Goal: Transaction & Acquisition: Book appointment/travel/reservation

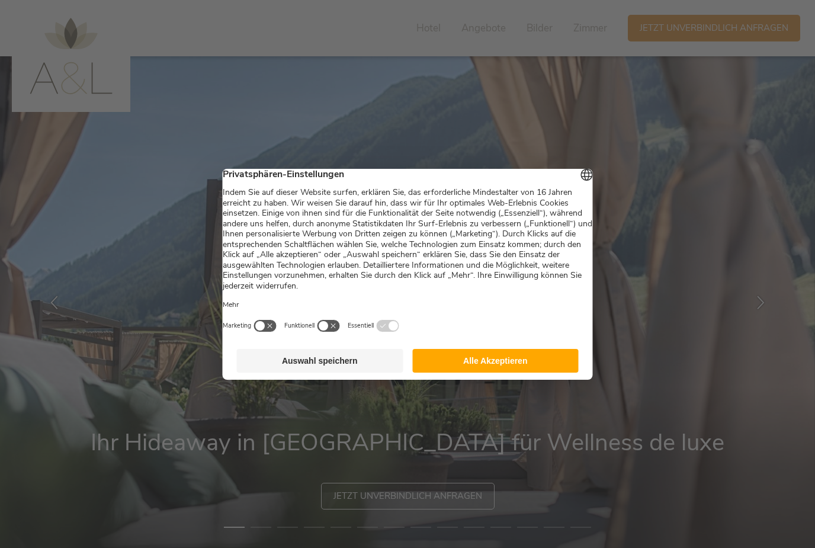
click at [541, 372] on button "Alle Akzeptieren" at bounding box center [495, 361] width 166 height 24
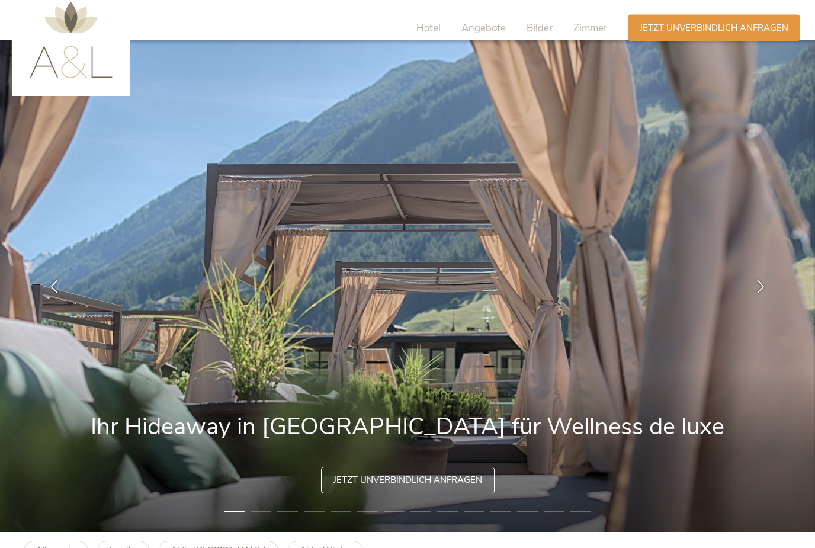
scroll to position [28, 0]
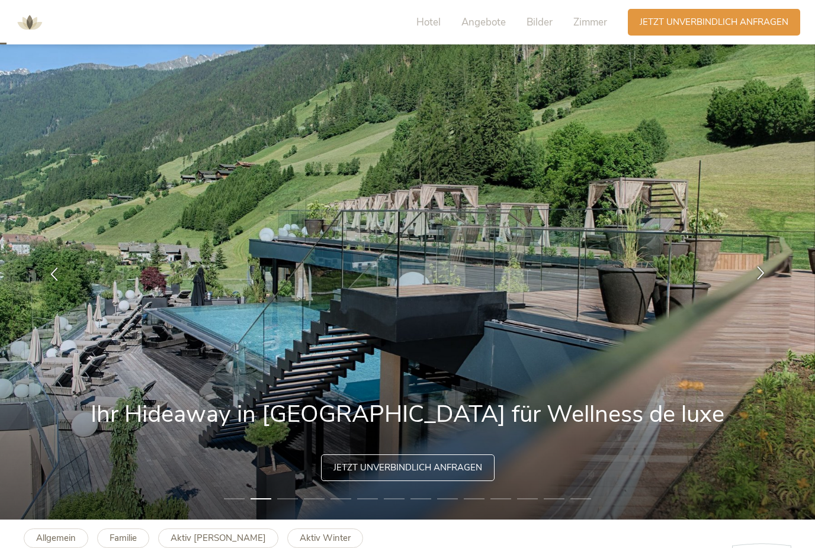
click at [764, 279] on icon at bounding box center [761, 273] width 14 height 14
click at [763, 279] on icon at bounding box center [761, 273] width 14 height 14
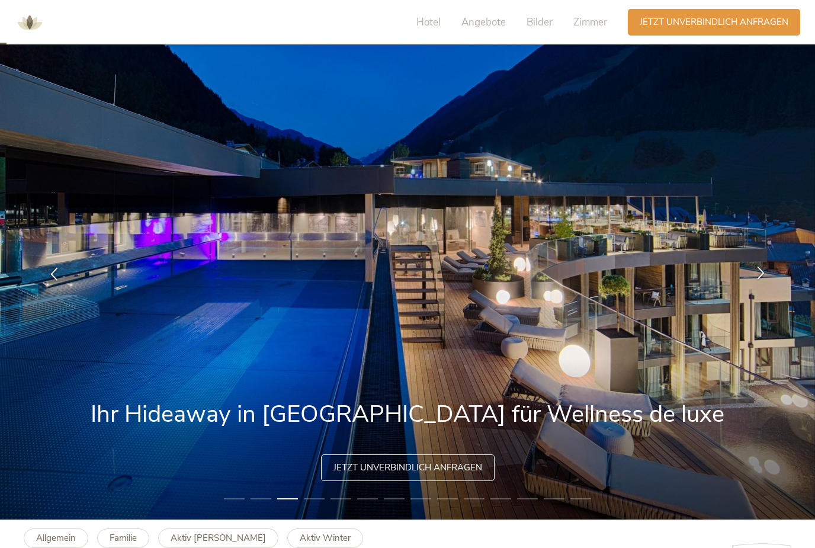
click at [763, 279] on icon at bounding box center [761, 273] width 14 height 14
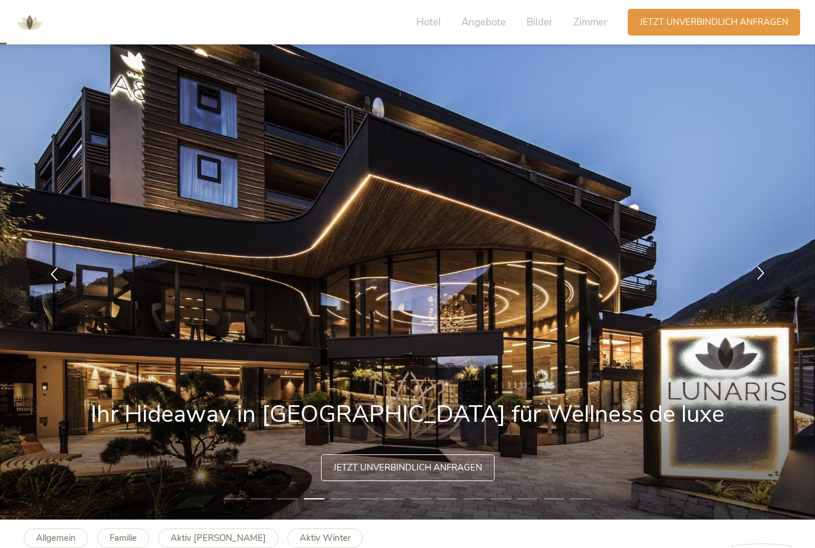
click at [763, 279] on icon at bounding box center [761, 273] width 14 height 14
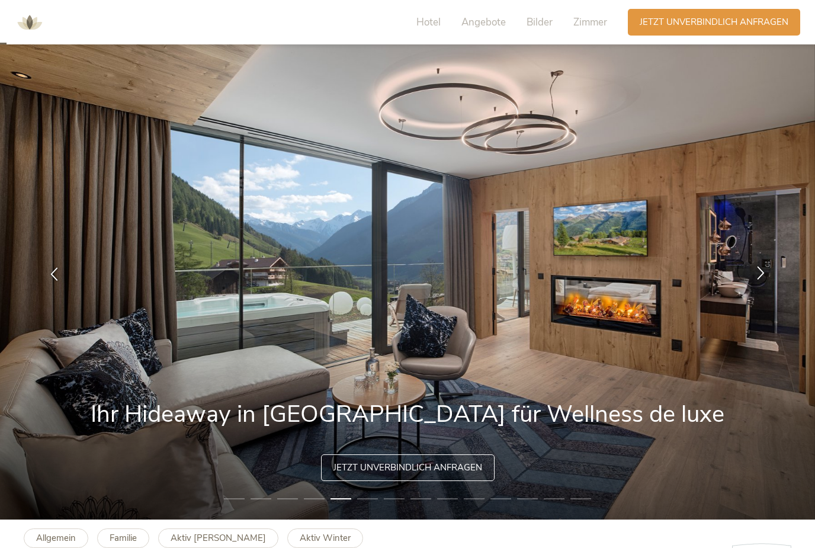
click at [763, 279] on icon at bounding box center [761, 273] width 14 height 14
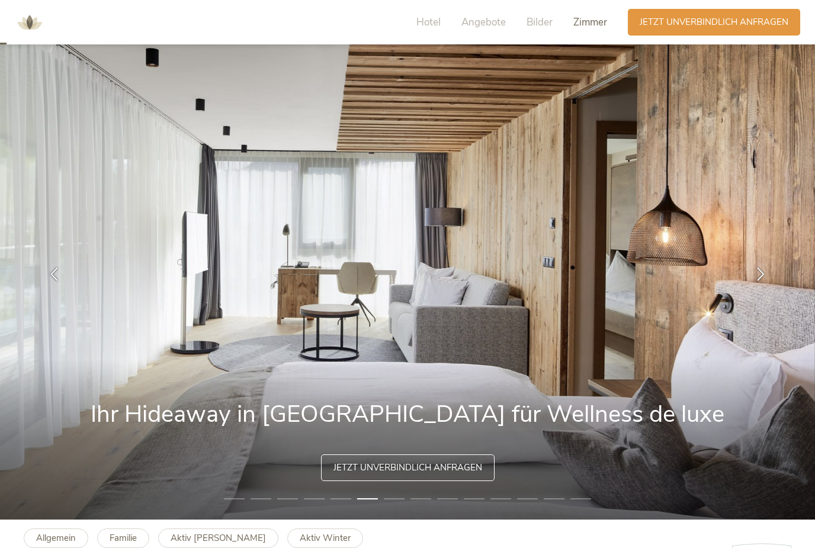
click at [590, 27] on span "Zimmer" at bounding box center [590, 22] width 34 height 14
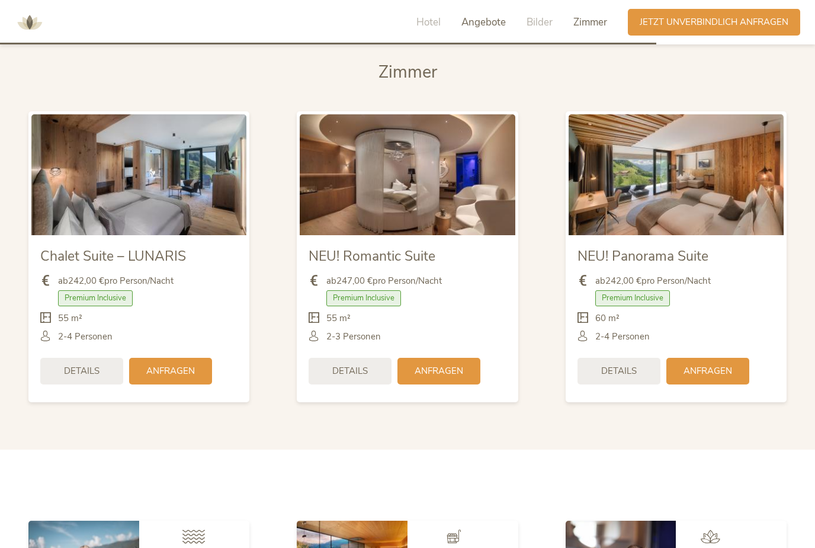
click at [477, 20] on span "Angebote" at bounding box center [483, 22] width 44 height 14
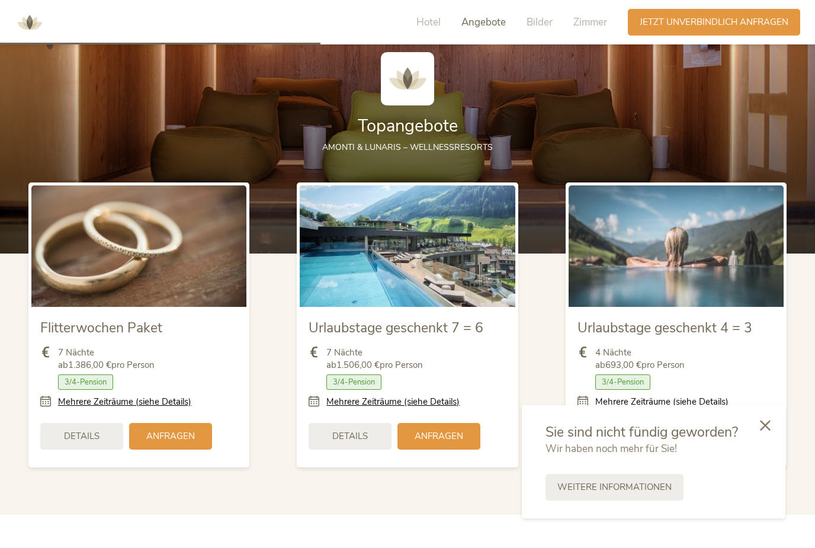
scroll to position [1408, 0]
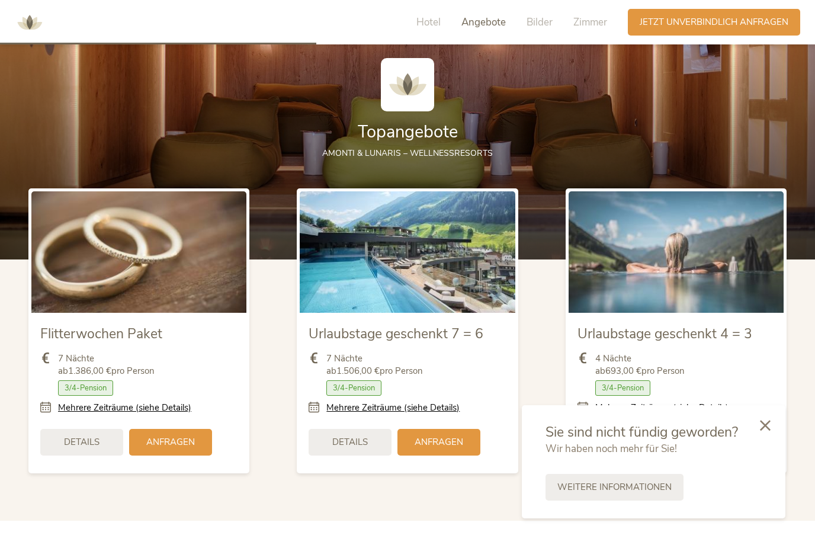
click at [765, 430] on icon at bounding box center [765, 425] width 11 height 11
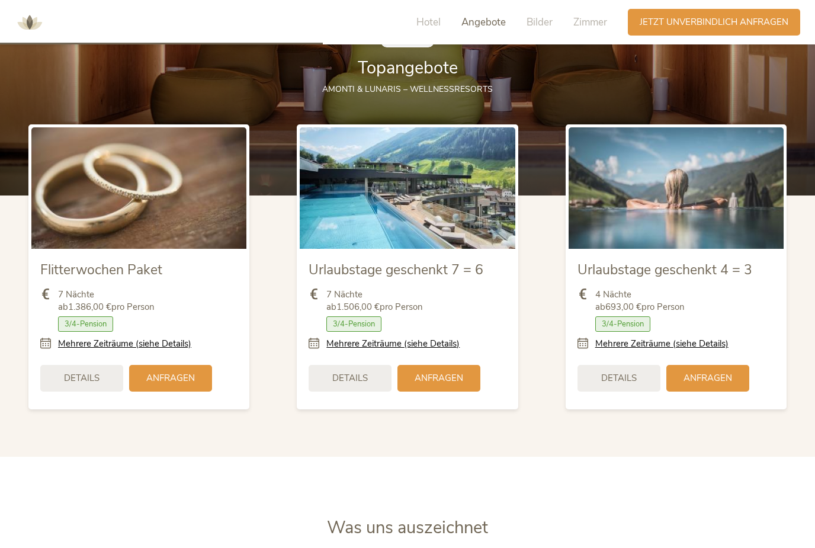
scroll to position [1452, 0]
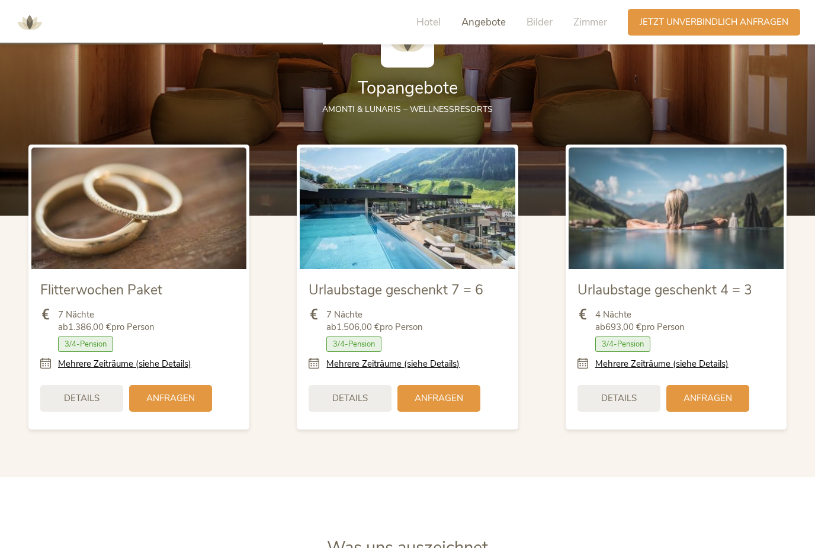
click at [622, 411] on div "Details" at bounding box center [618, 398] width 83 height 27
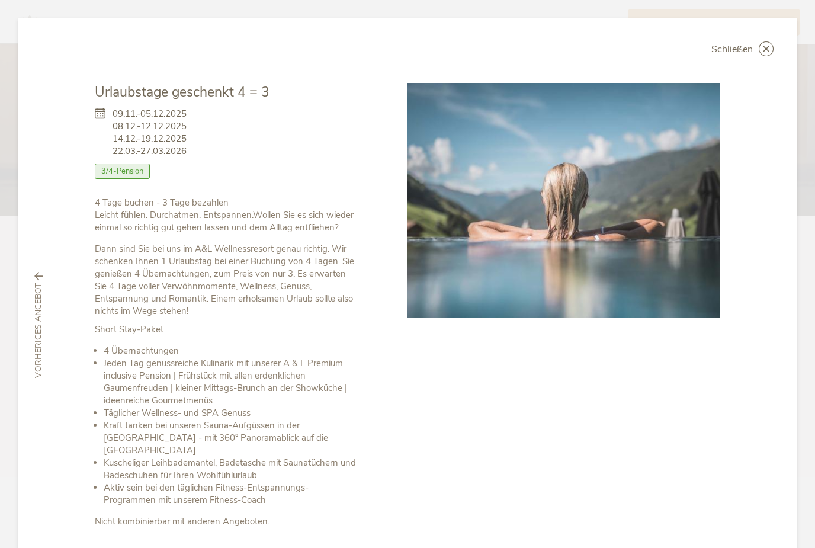
scroll to position [0, 0]
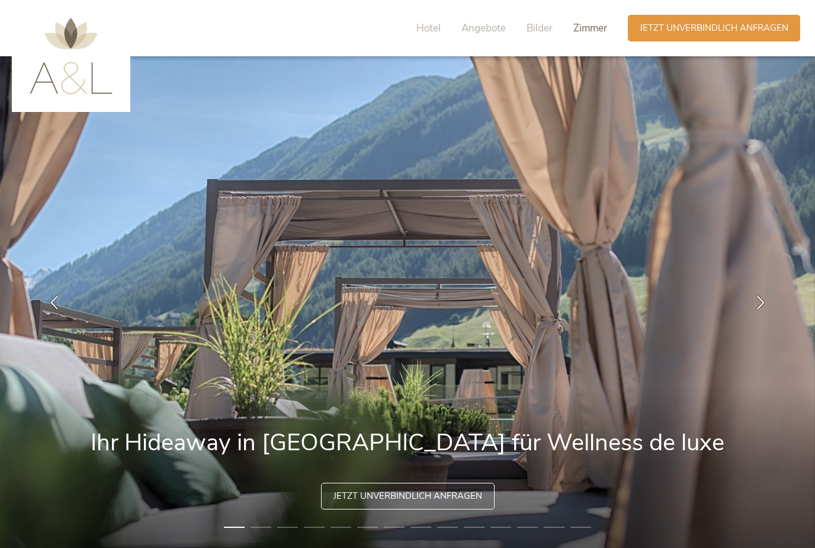
click at [581, 31] on span "Zimmer" at bounding box center [590, 28] width 34 height 14
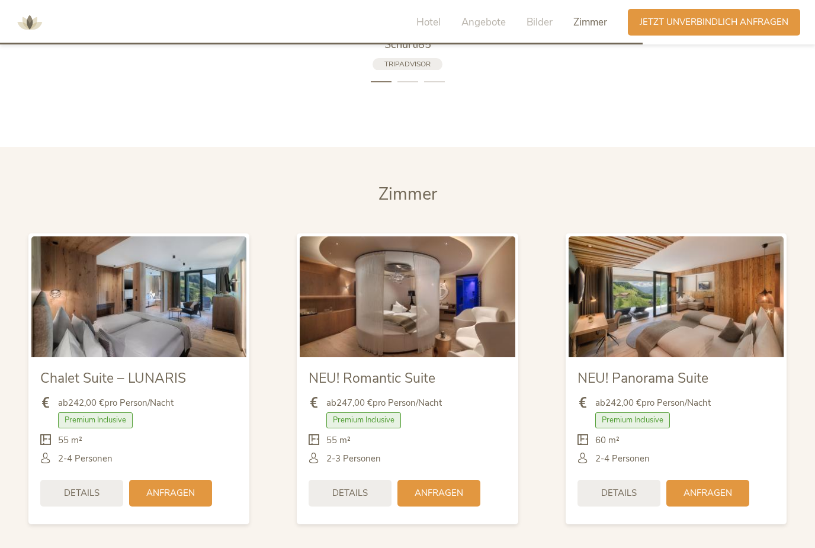
scroll to position [2921, 0]
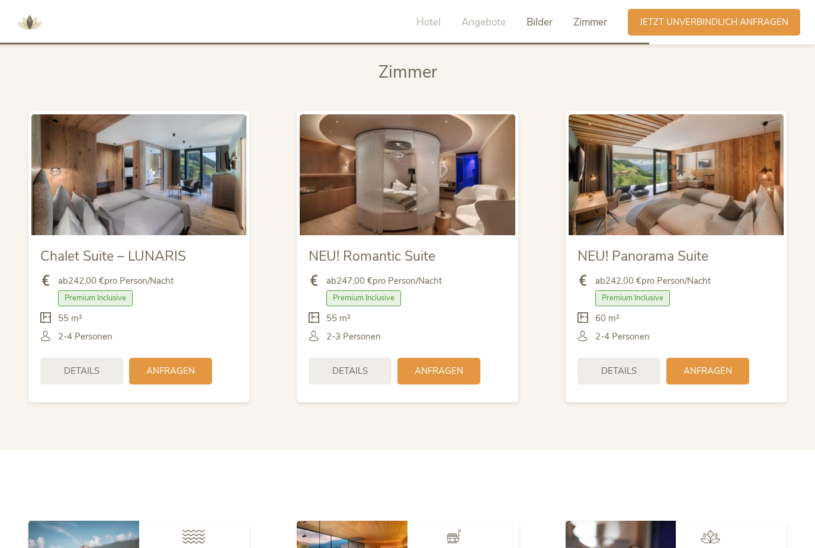
click at [535, 21] on span "Bilder" at bounding box center [539, 22] width 26 height 14
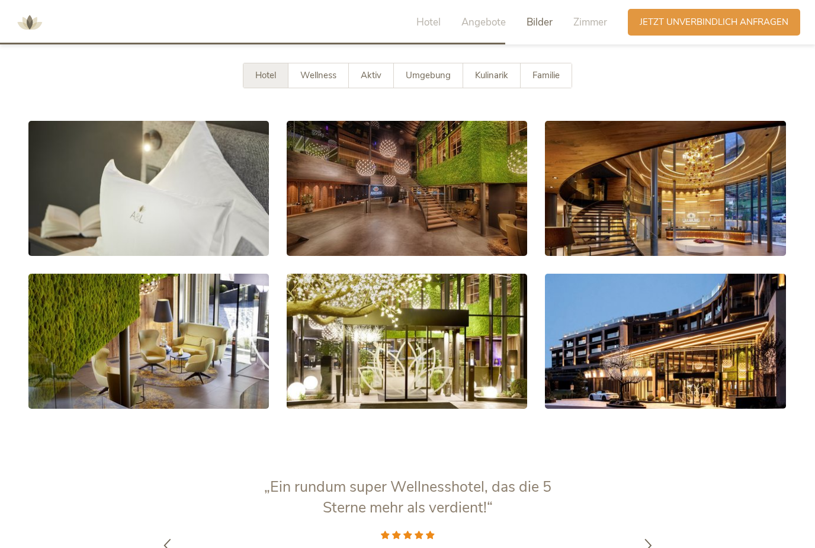
scroll to position [2273, 0]
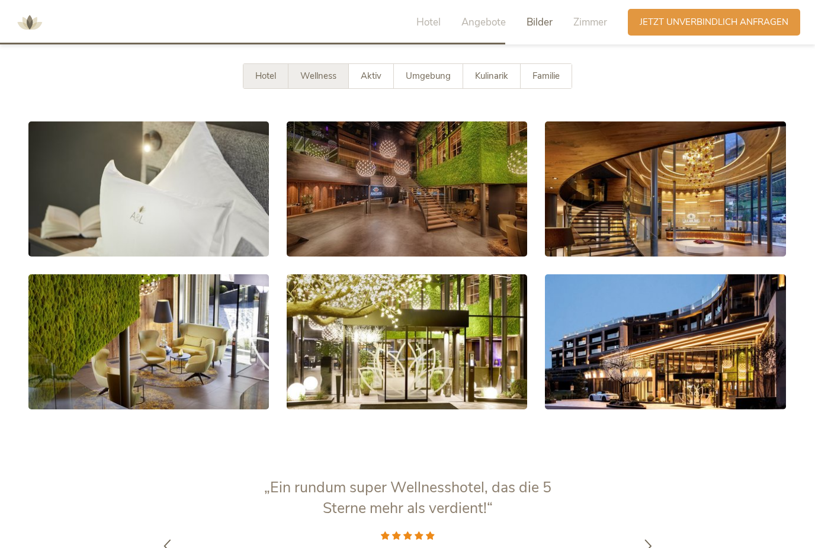
click at [323, 82] on span "Wellness" at bounding box center [318, 76] width 36 height 12
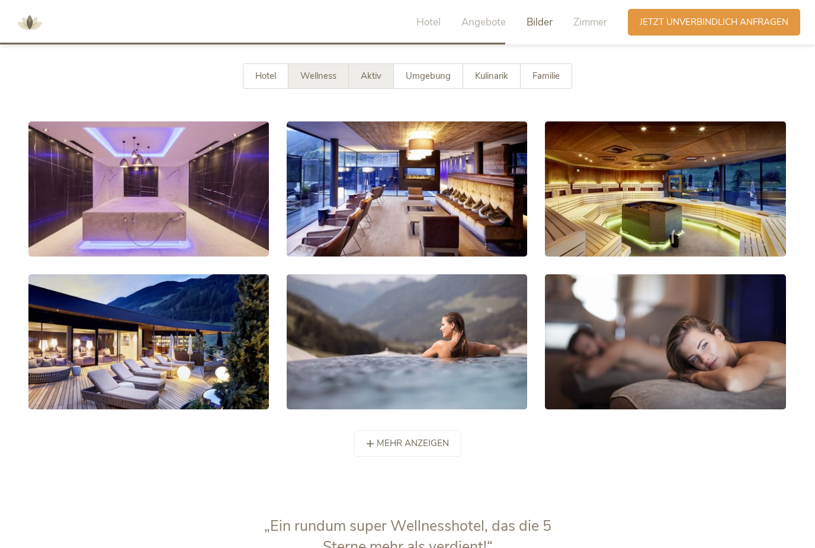
click at [375, 88] on div "Aktiv" at bounding box center [371, 76] width 45 height 24
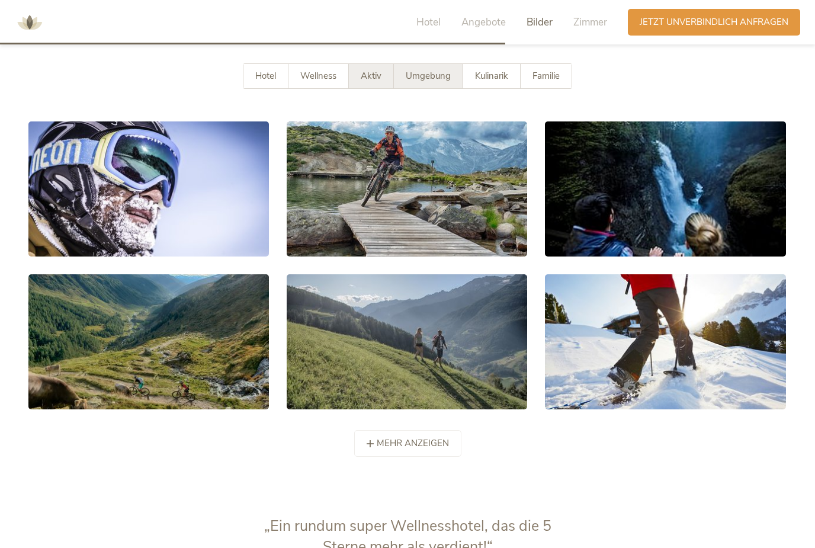
click at [418, 82] on span "Umgebung" at bounding box center [428, 76] width 45 height 12
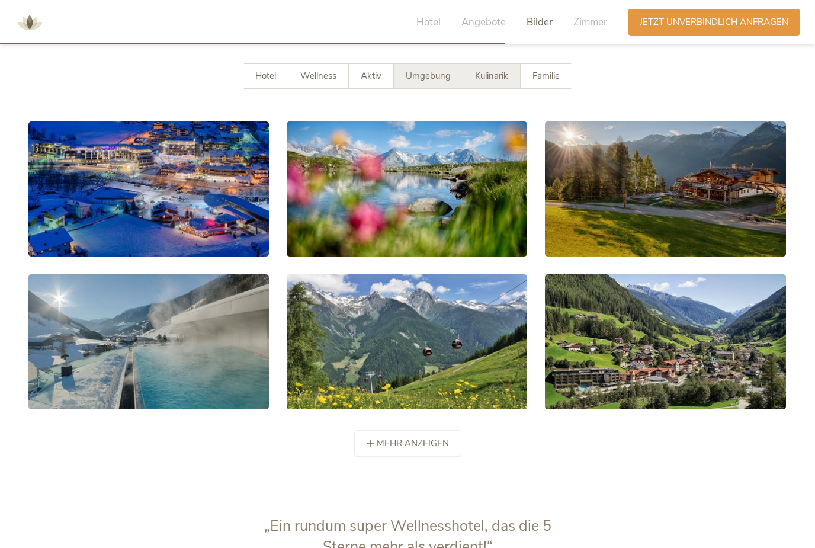
click at [500, 82] on span "Kulinarik" at bounding box center [491, 76] width 33 height 12
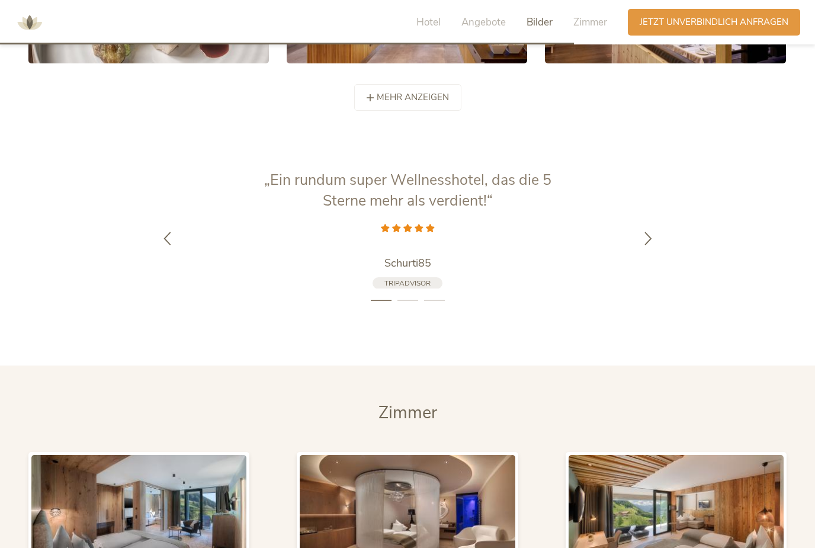
scroll to position [2610, 0]
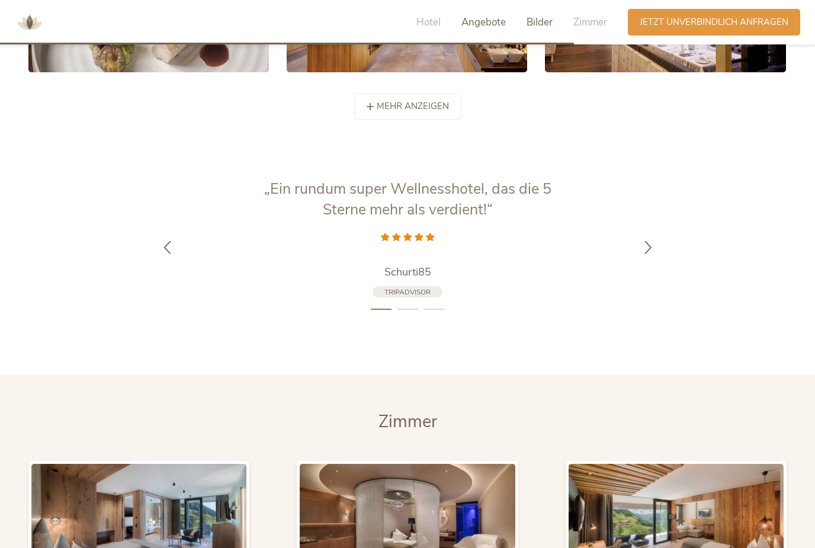
click at [488, 22] on span "Angebote" at bounding box center [483, 22] width 44 height 14
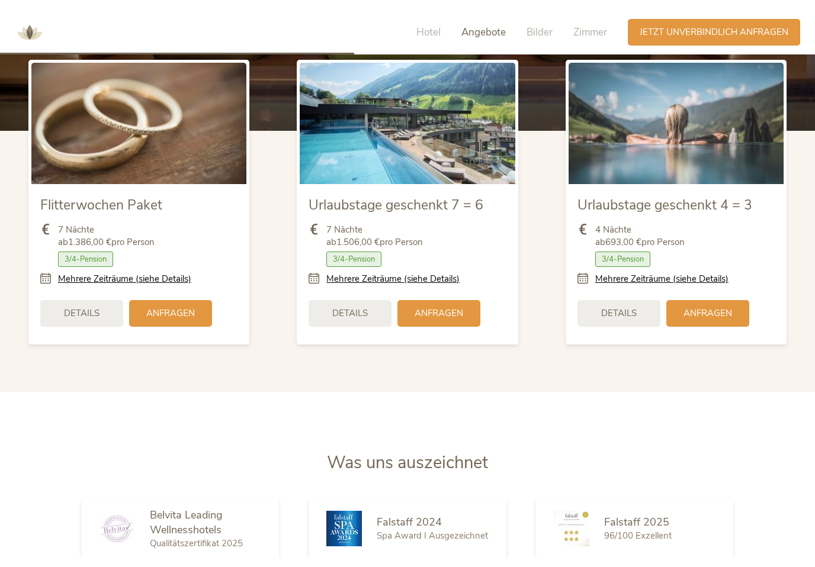
scroll to position [1408, 0]
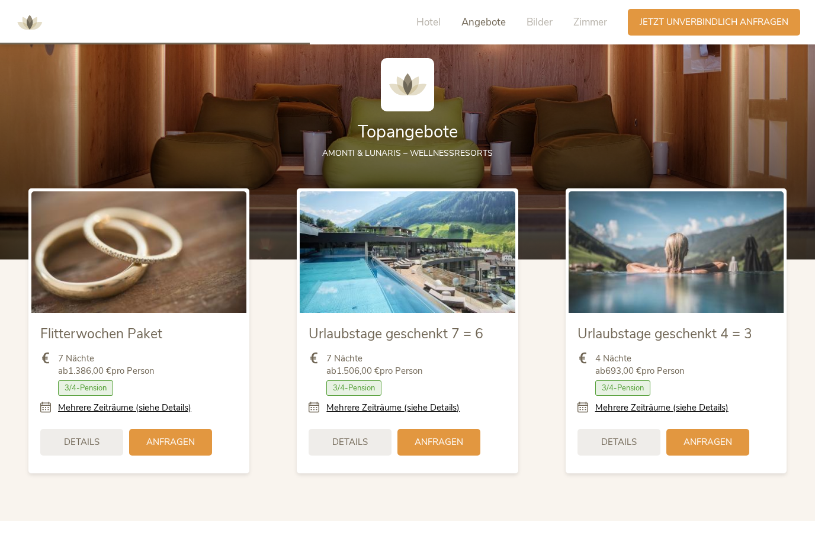
click at [620, 455] on div "Details" at bounding box center [618, 442] width 83 height 27
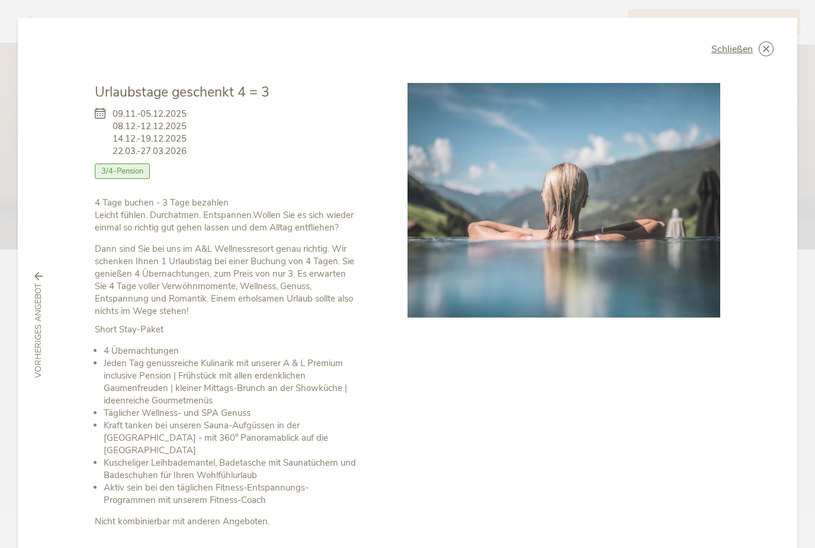
scroll to position [0, 0]
click at [771, 41] on icon at bounding box center [765, 48] width 15 height 15
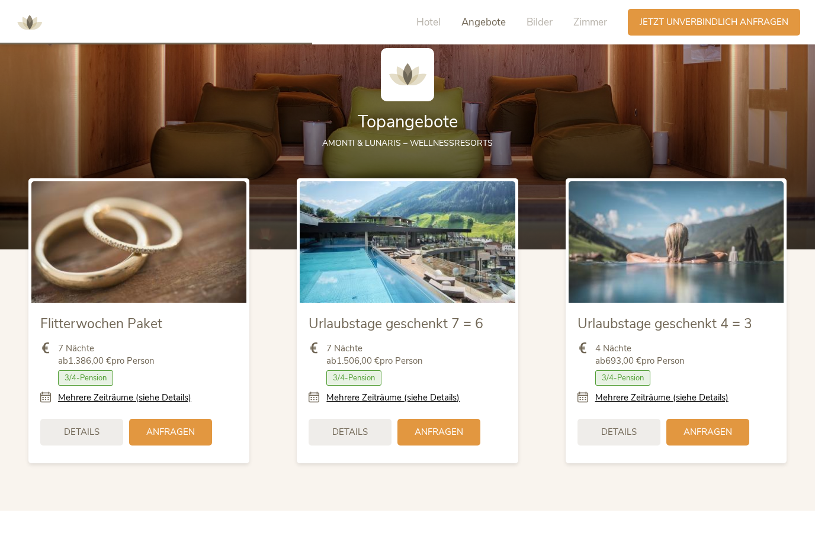
click at [440, 12] on div "Hotel Angebote Bilder Zimmer" at bounding box center [514, 22] width 226 height 27
click at [425, 15] on span "Hotel" at bounding box center [428, 22] width 24 height 14
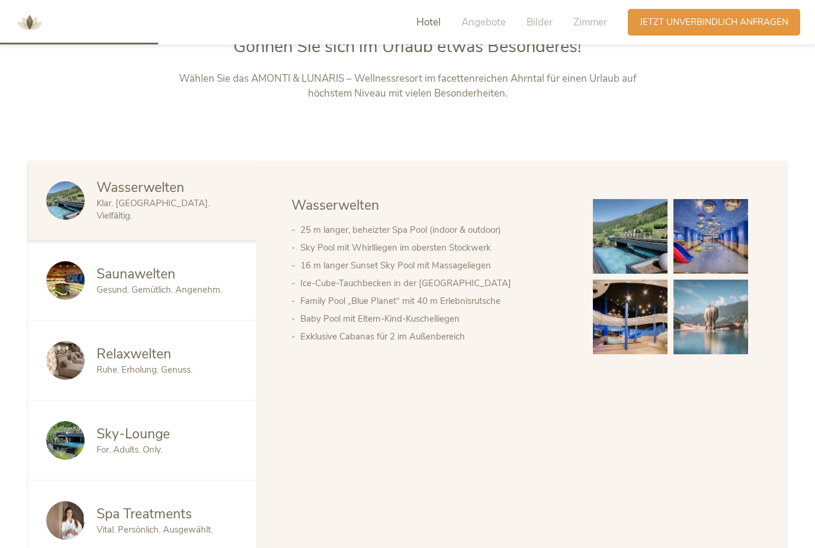
scroll to position [626, 0]
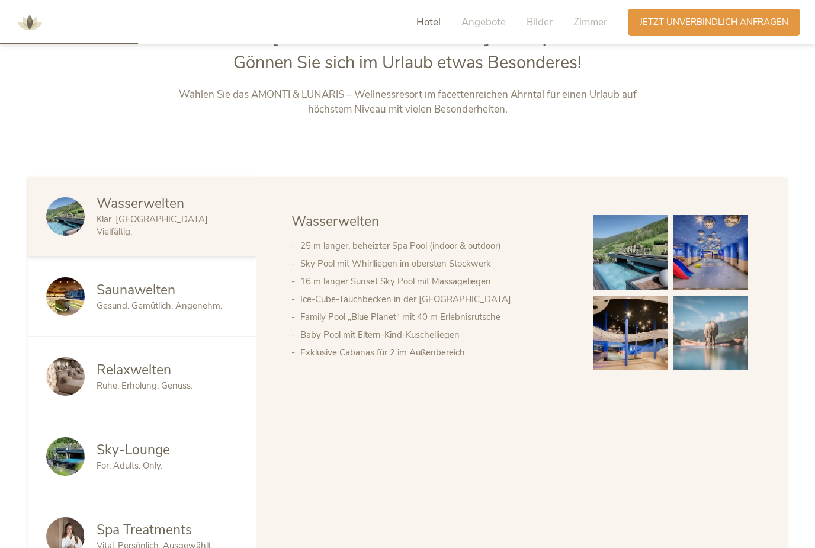
click at [184, 311] on span "Gesund. Gemütlich. Angenehm." at bounding box center [159, 306] width 126 height 12
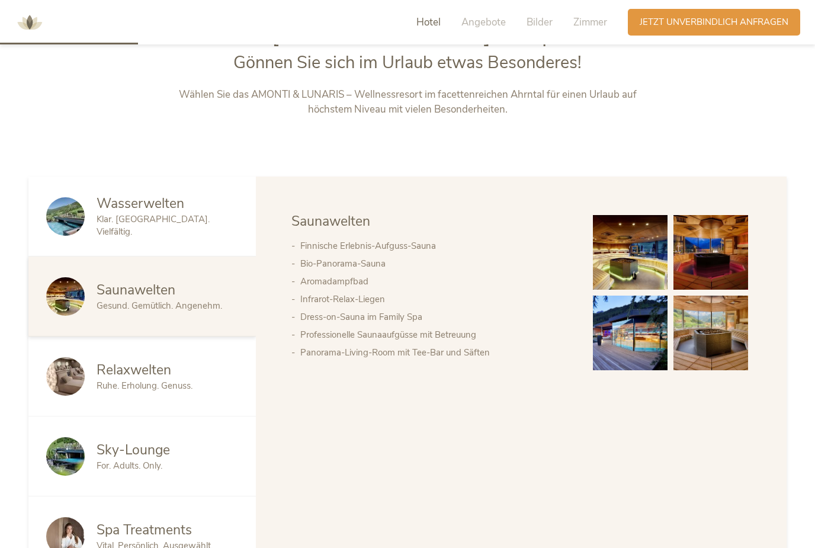
click at [183, 391] on span "Ruhe. Erholung. Genuss." at bounding box center [144, 385] width 96 height 12
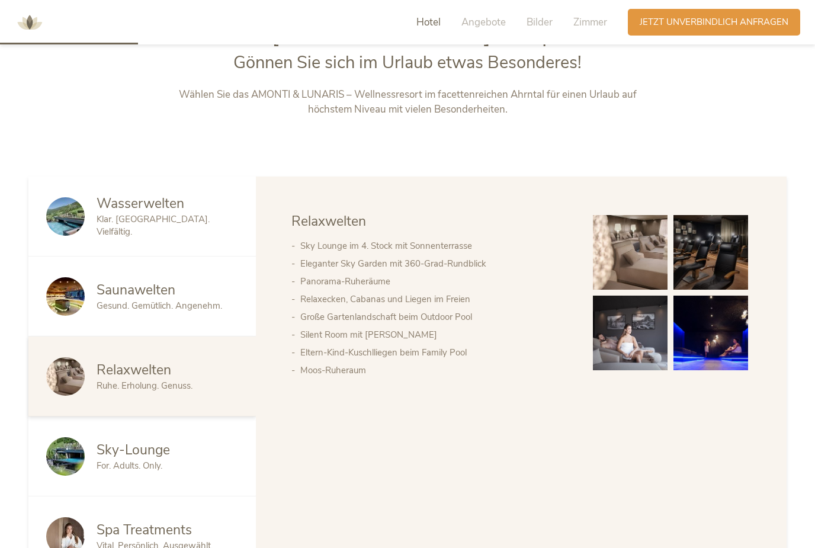
click at [181, 472] on div "For. Adults. Only." at bounding box center [166, 465] width 141 height 12
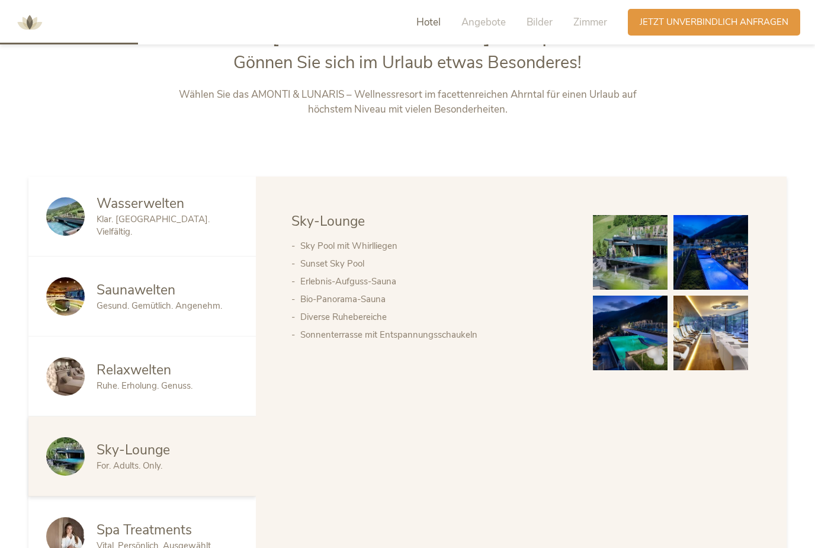
click at [630, 278] on img at bounding box center [630, 252] width 75 height 75
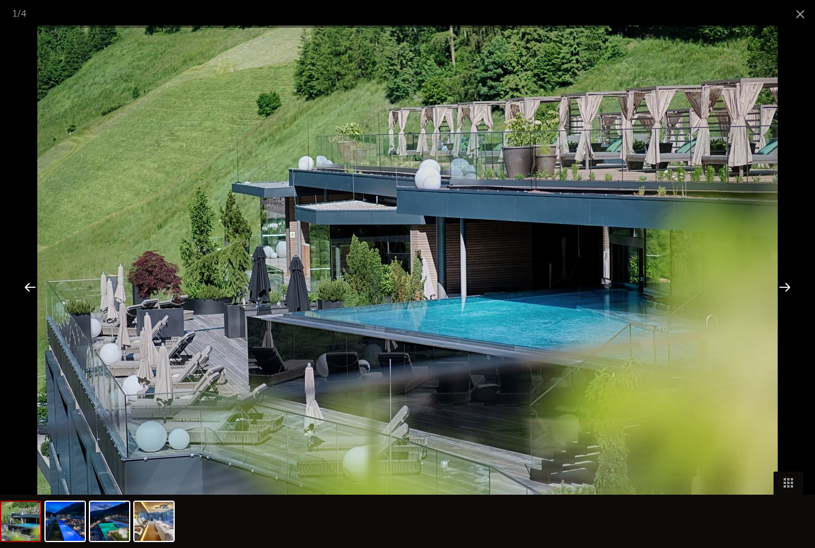
click at [785, 287] on div at bounding box center [784, 286] width 37 height 37
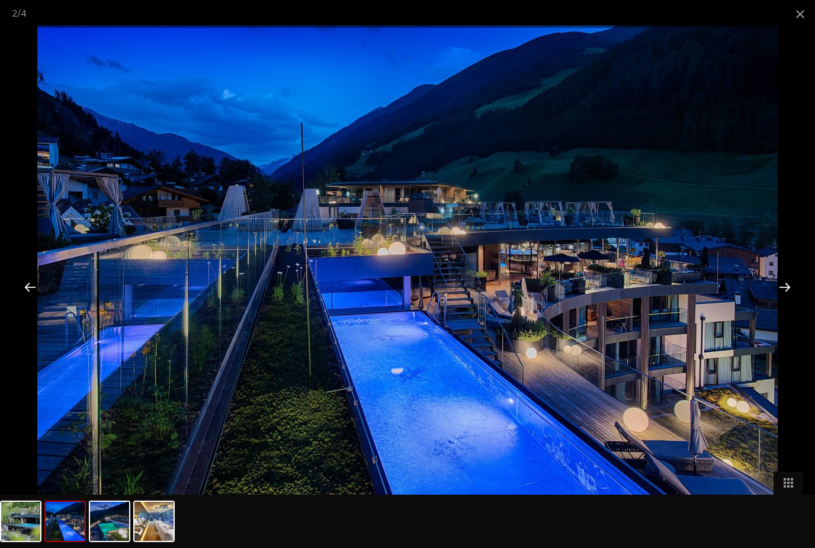
click at [781, 292] on div at bounding box center [784, 286] width 37 height 37
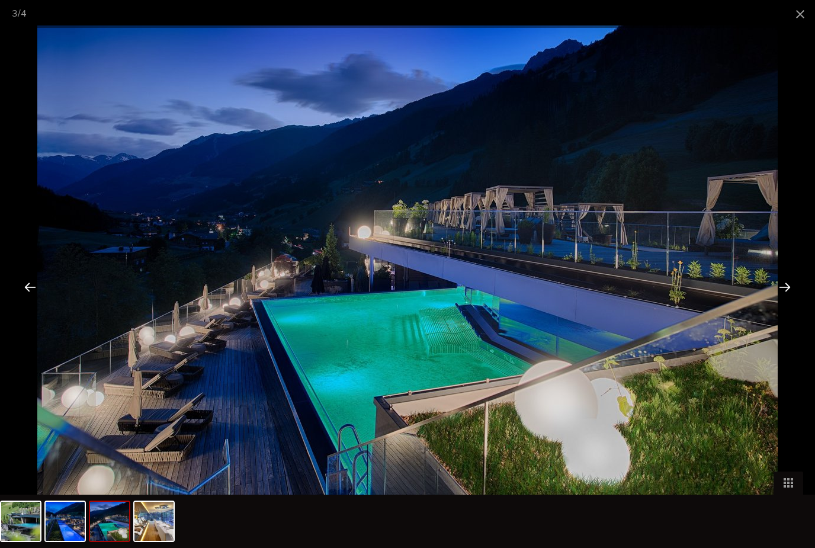
click at [781, 289] on div at bounding box center [784, 286] width 37 height 37
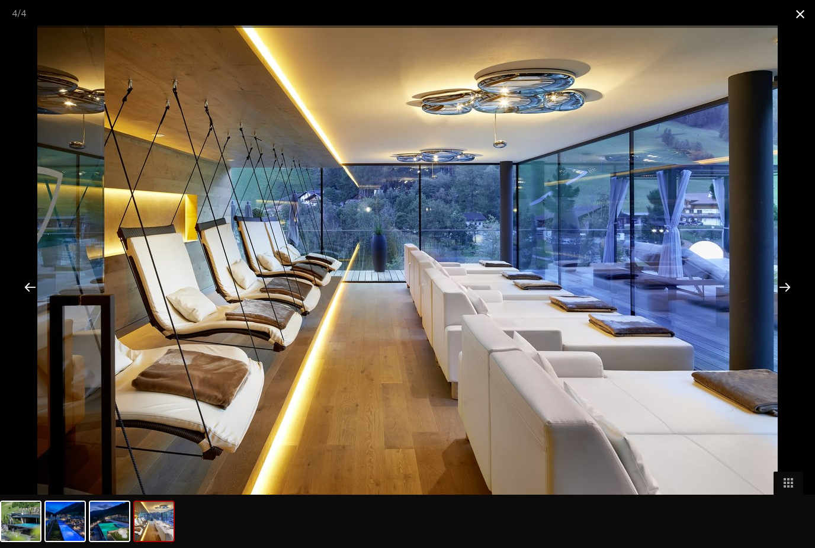
click at [794, 15] on span at bounding box center [800, 14] width 30 height 28
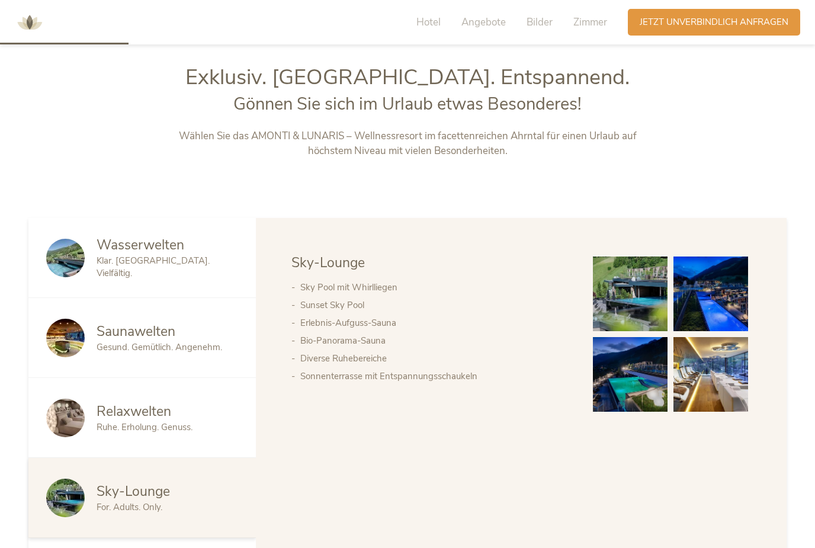
scroll to position [585, 0]
click at [597, 17] on span "Zimmer" at bounding box center [590, 22] width 34 height 14
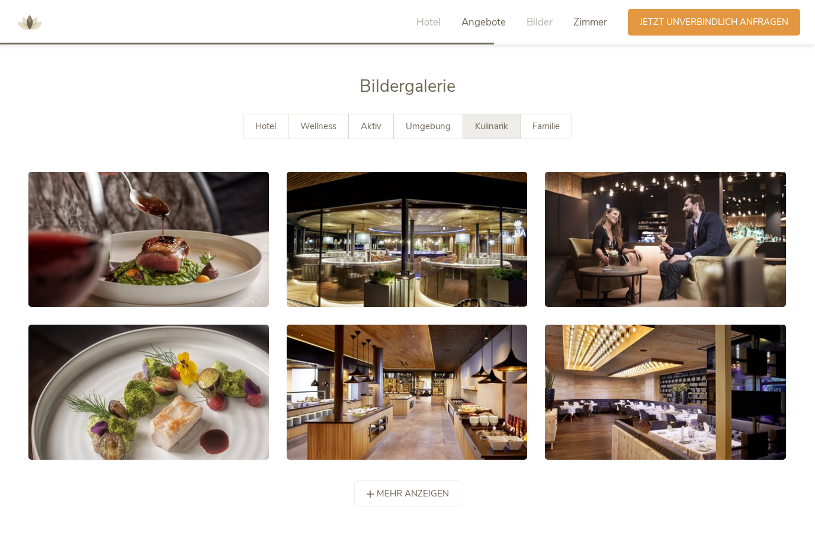
scroll to position [2223, 0]
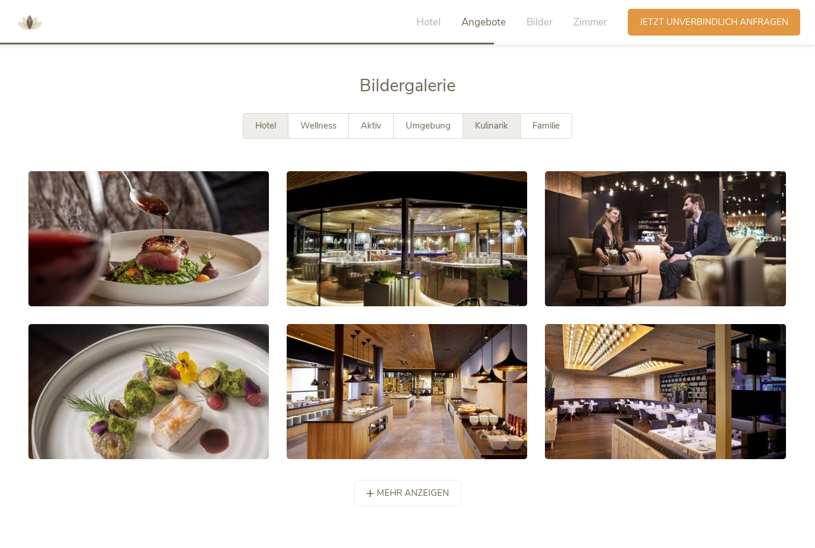
click at [265, 131] on span "Hotel" at bounding box center [265, 126] width 21 height 12
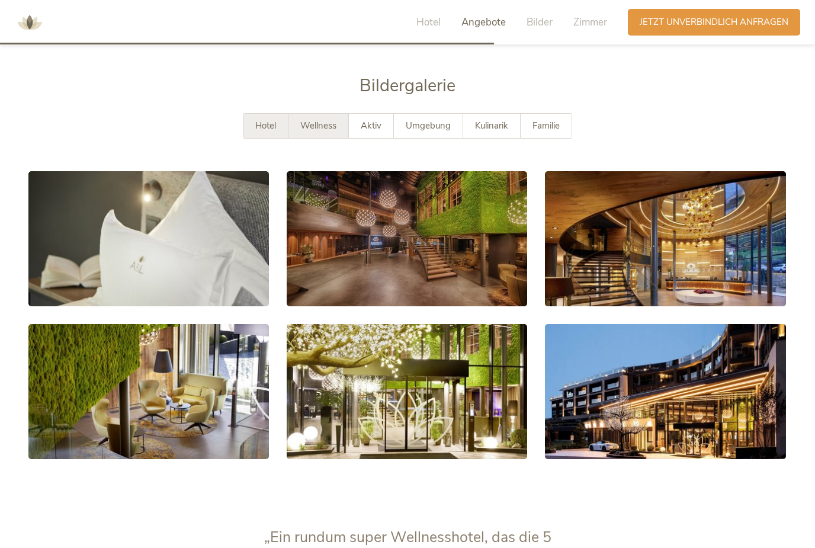
click at [326, 131] on span "Wellness" at bounding box center [318, 126] width 36 height 12
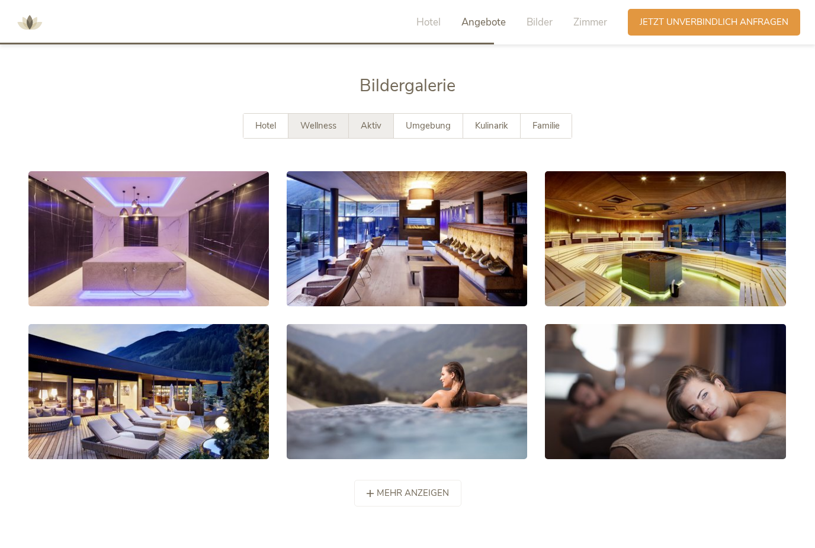
click at [369, 131] on span "Aktiv" at bounding box center [371, 126] width 21 height 12
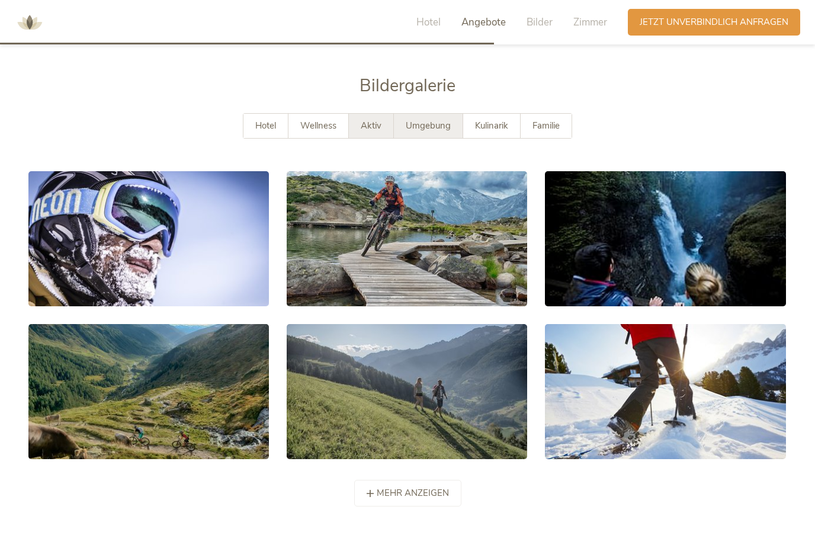
click at [428, 138] on div "Umgebung" at bounding box center [428, 126] width 69 height 24
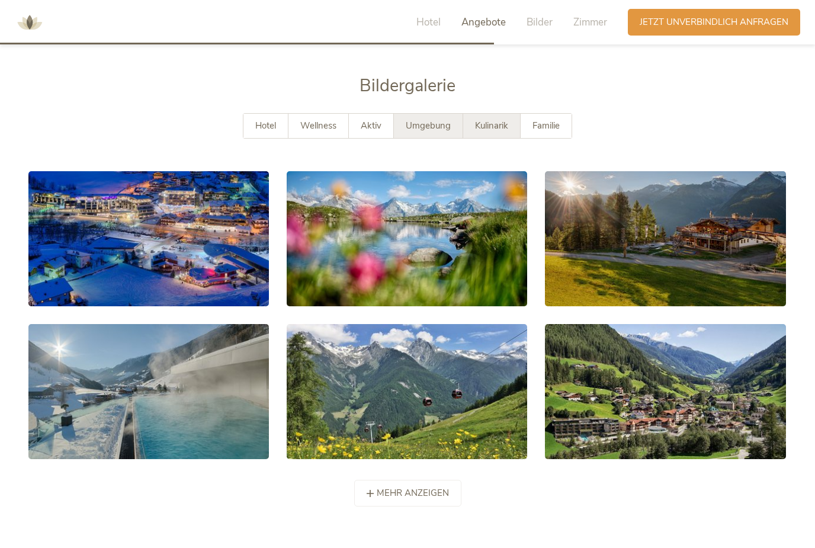
click at [500, 131] on span "Kulinarik" at bounding box center [491, 126] width 33 height 12
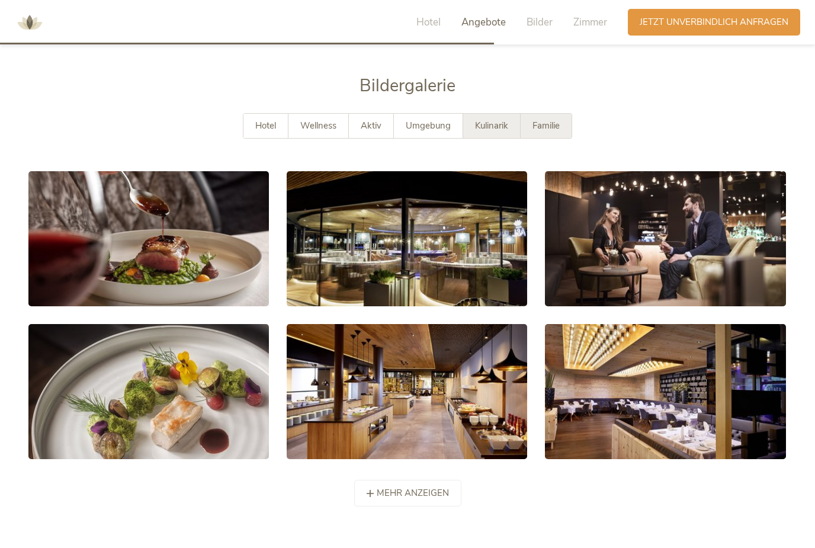
click at [551, 131] on span "Familie" at bounding box center [545, 126] width 27 height 12
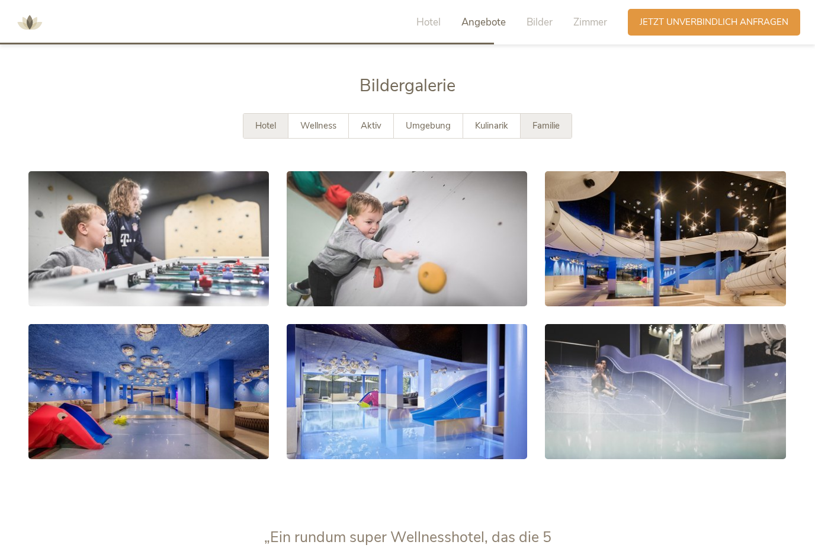
click at [269, 138] on div "Hotel" at bounding box center [265, 126] width 45 height 24
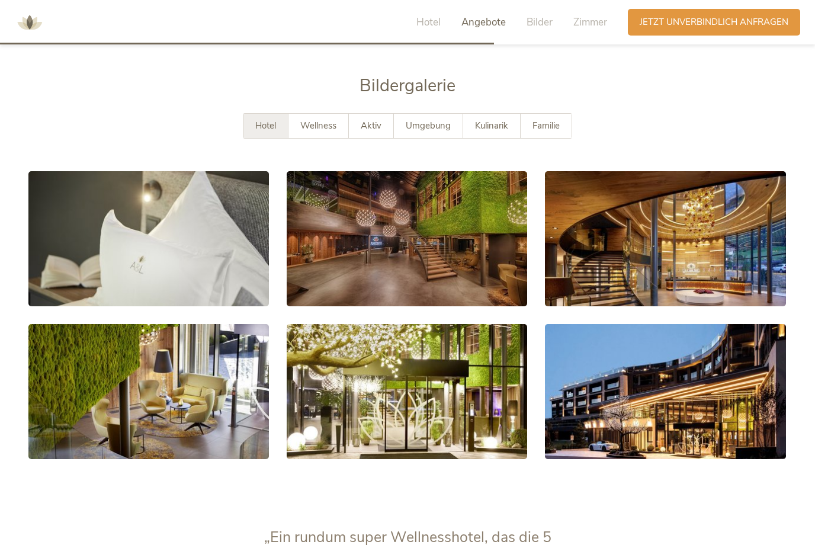
click at [490, 15] on span "Angebote" at bounding box center [483, 22] width 44 height 14
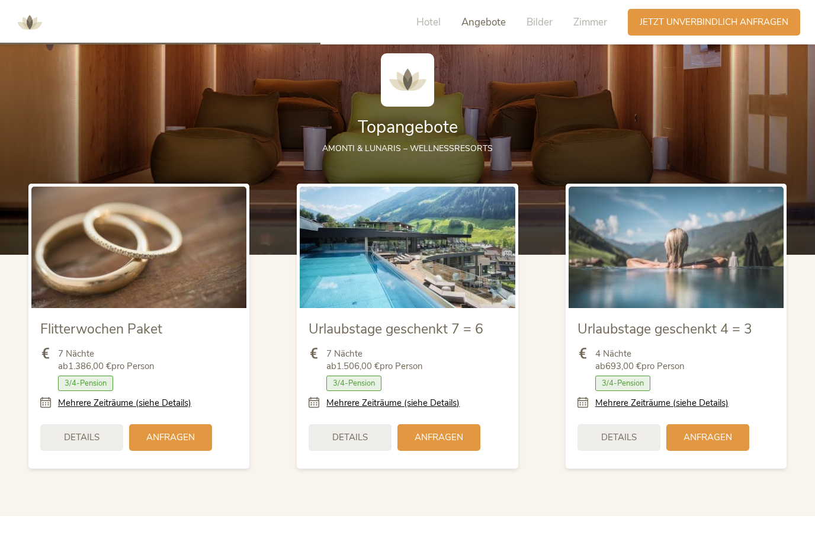
scroll to position [1408, 0]
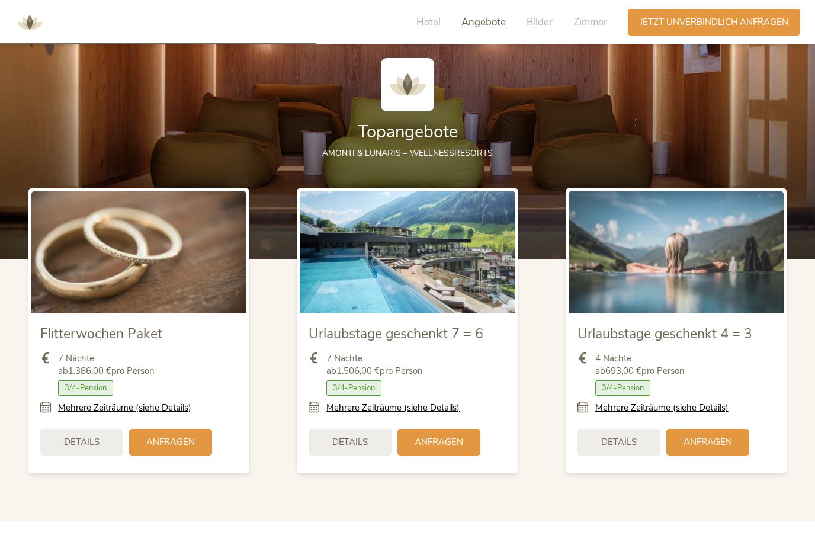
click at [448, 9] on div "Hotel Angebote Bilder Zimmer" at bounding box center [514, 22] width 226 height 27
click at [592, 21] on span "Zimmer" at bounding box center [590, 22] width 34 height 14
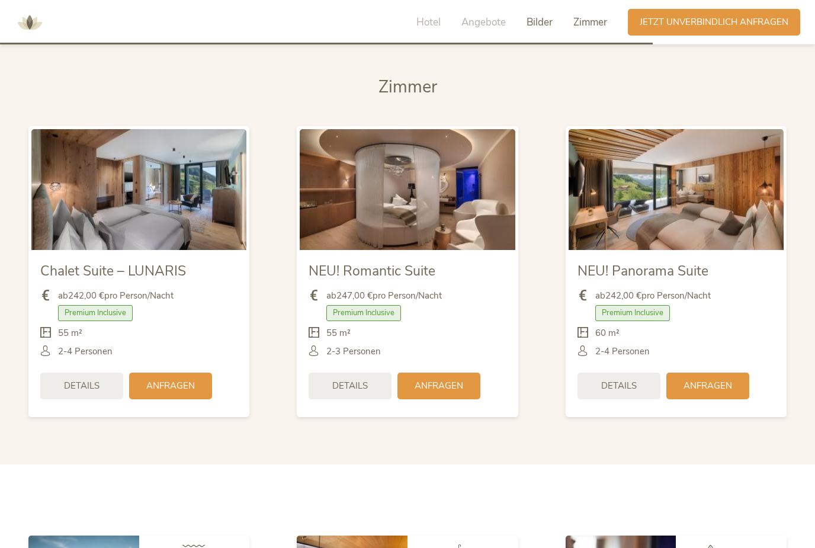
scroll to position [2921, 0]
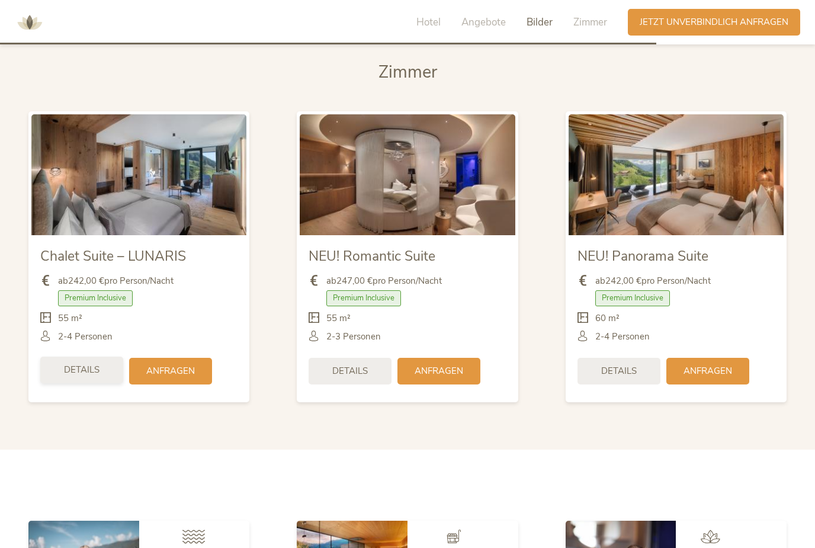
click at [77, 383] on div "Details" at bounding box center [81, 369] width 83 height 27
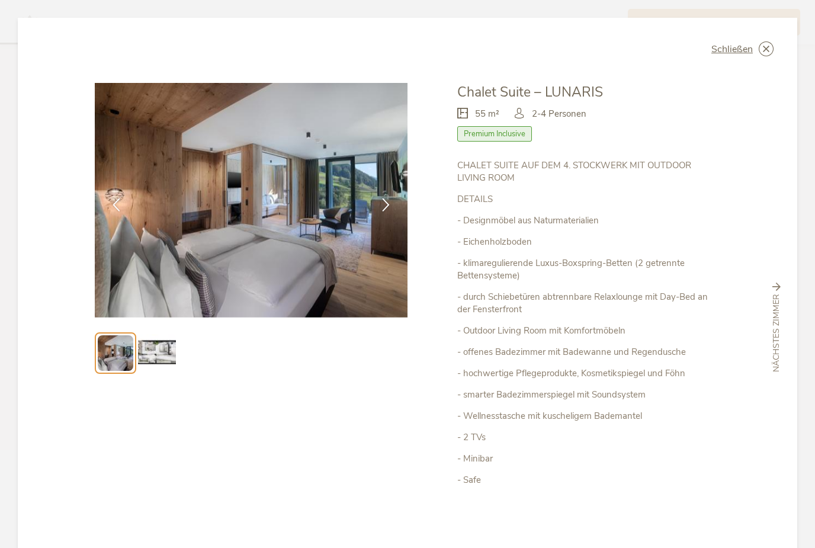
click at [814, 55] on div "Schließen Chalet Suite – LUNARIS Premium Inclusive" at bounding box center [407, 274] width 815 height 548
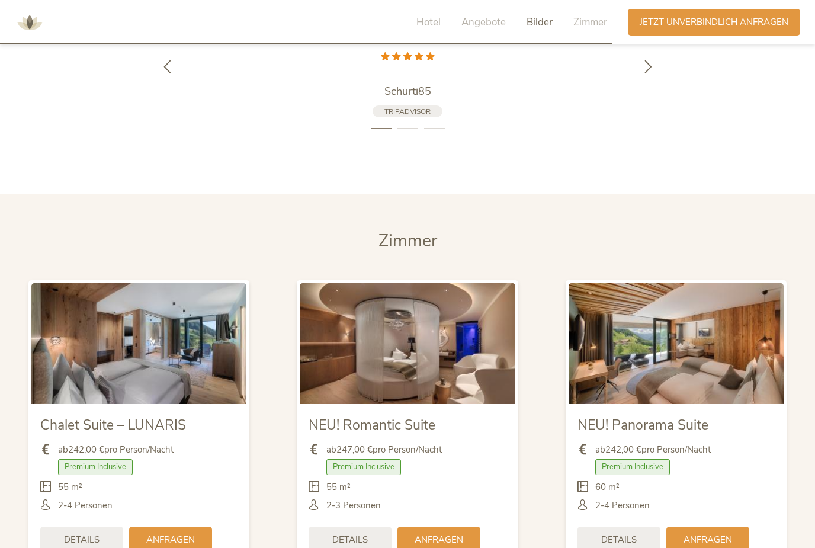
scroll to position [2750, 0]
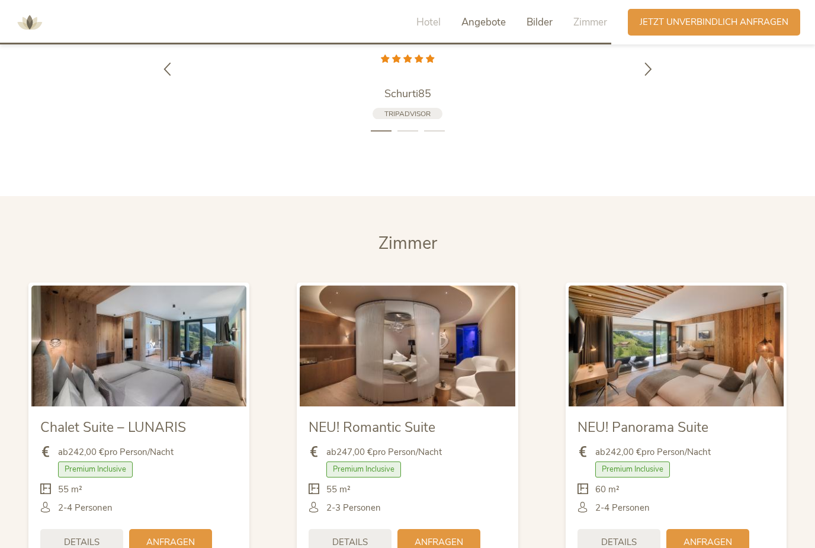
click at [488, 24] on span "Angebote" at bounding box center [483, 22] width 44 height 14
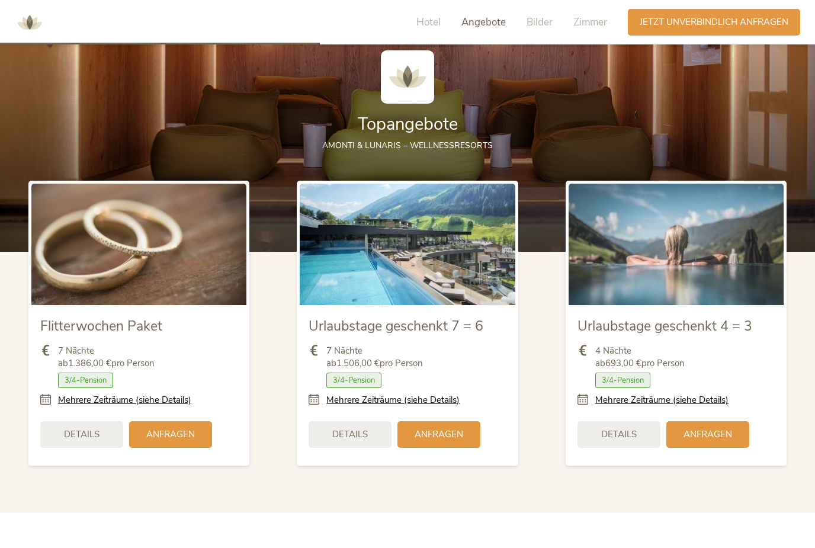
scroll to position [1408, 0]
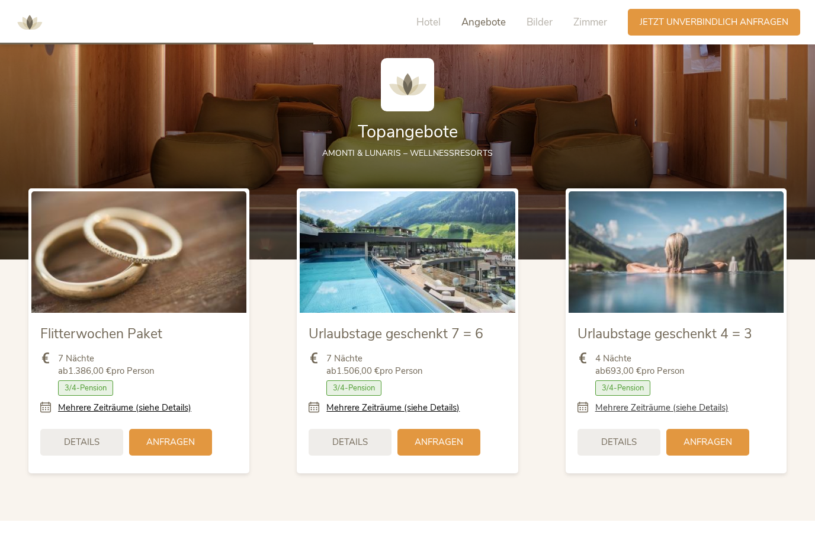
click at [699, 414] on link "Mehrere Zeiträume (siehe Details)" at bounding box center [661, 407] width 133 height 12
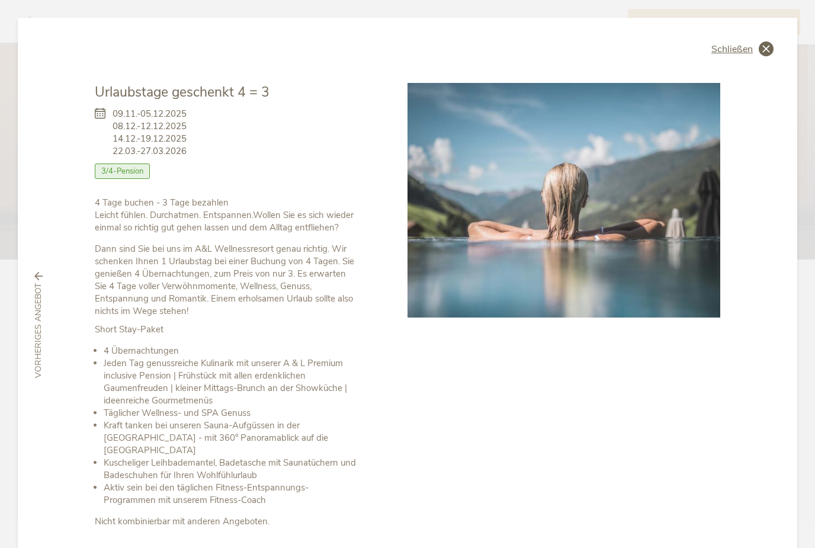
click at [764, 41] on icon at bounding box center [765, 48] width 15 height 15
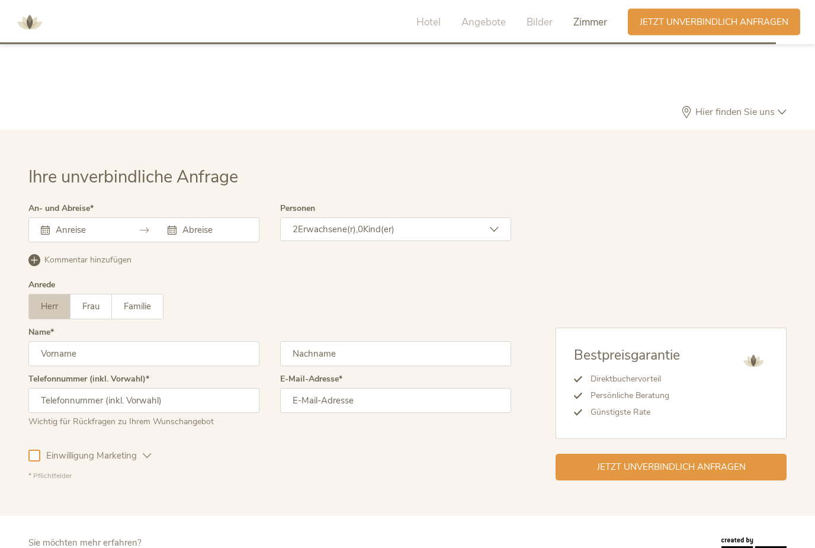
scroll to position [3629, 0]
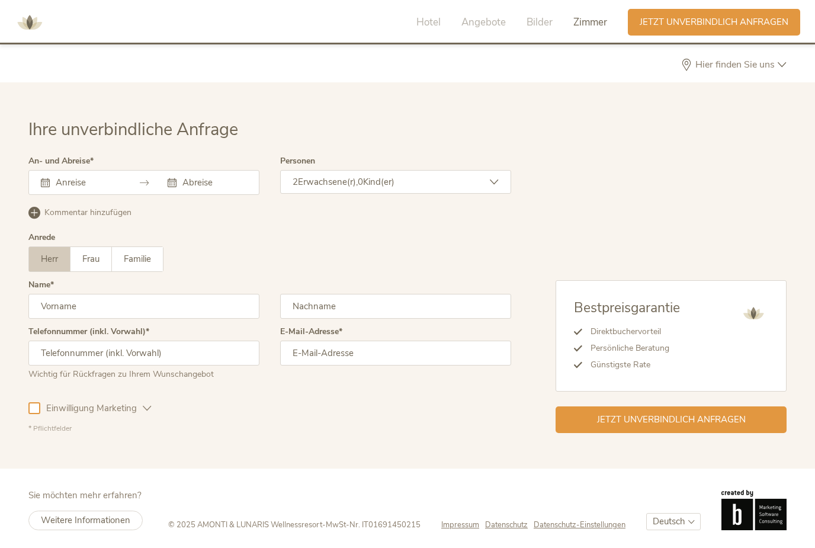
click at [699, 69] on span "Hier finden Sie uns" at bounding box center [734, 64] width 85 height 9
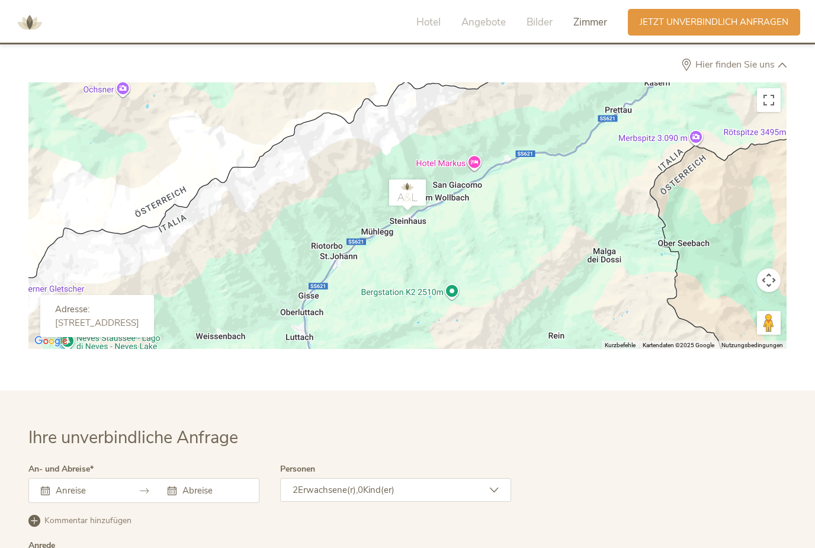
click at [760, 292] on button "Kamerasteuerung für die Karte" at bounding box center [769, 280] width 24 height 24
click at [738, 321] on button "Verkleinern" at bounding box center [739, 310] width 24 height 24
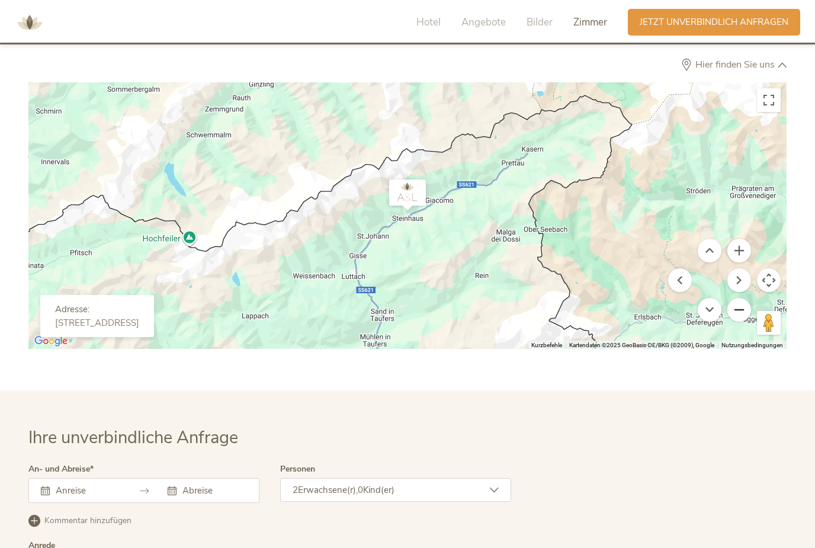
click at [742, 321] on button "Verkleinern" at bounding box center [739, 310] width 24 height 24
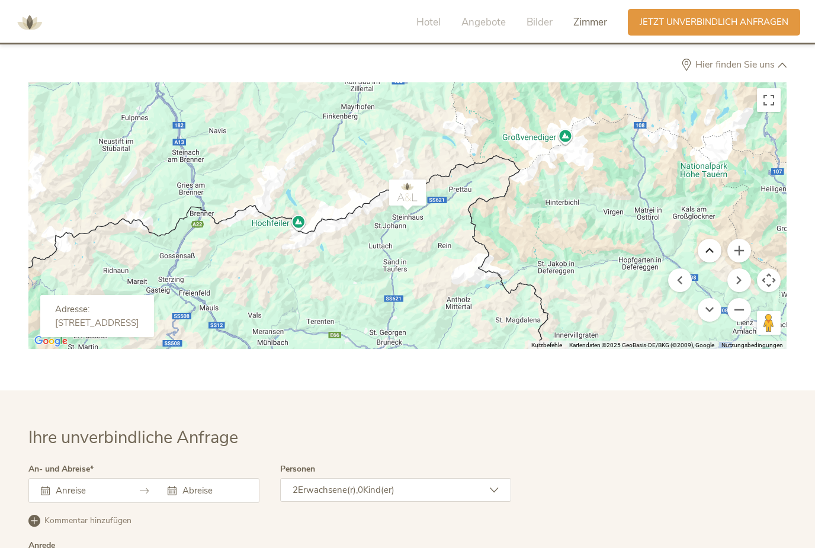
click at [710, 262] on button "Nach oben" at bounding box center [709, 251] width 24 height 24
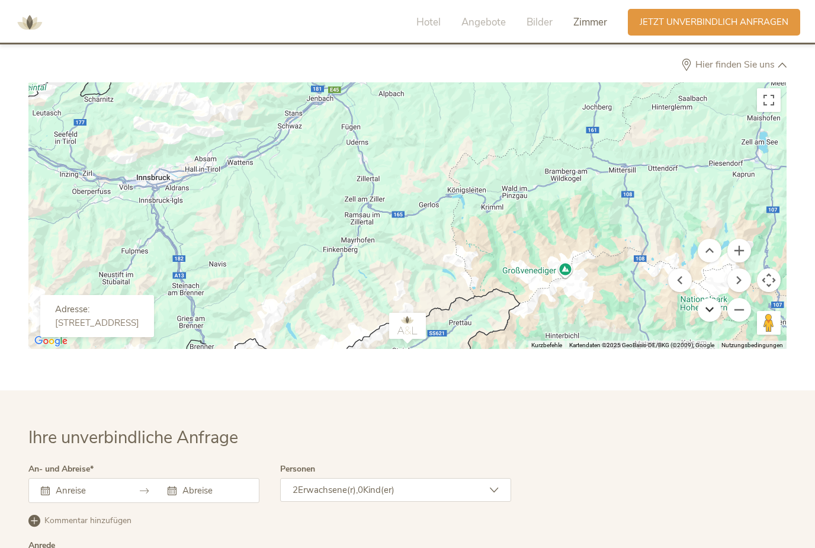
click at [710, 321] on button "Nach unten" at bounding box center [709, 310] width 24 height 24
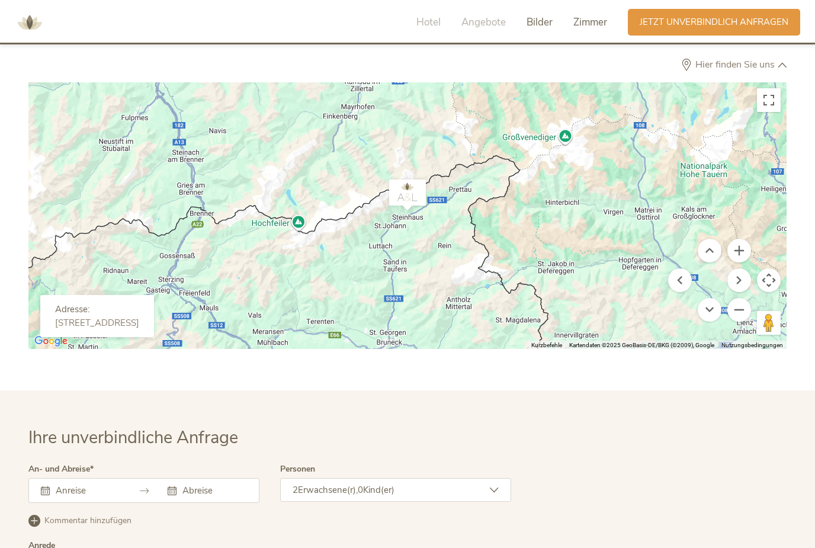
click at [551, 16] on span "Bilder" at bounding box center [539, 22] width 26 height 14
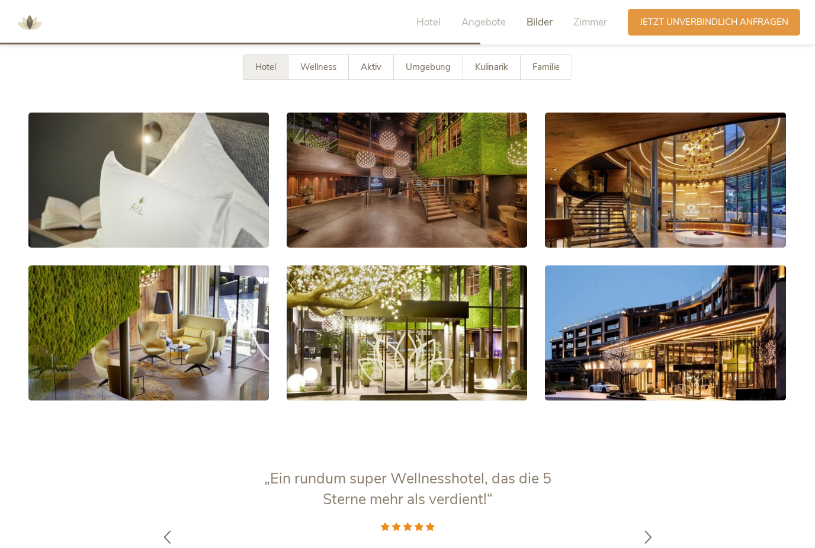
scroll to position [2273, 0]
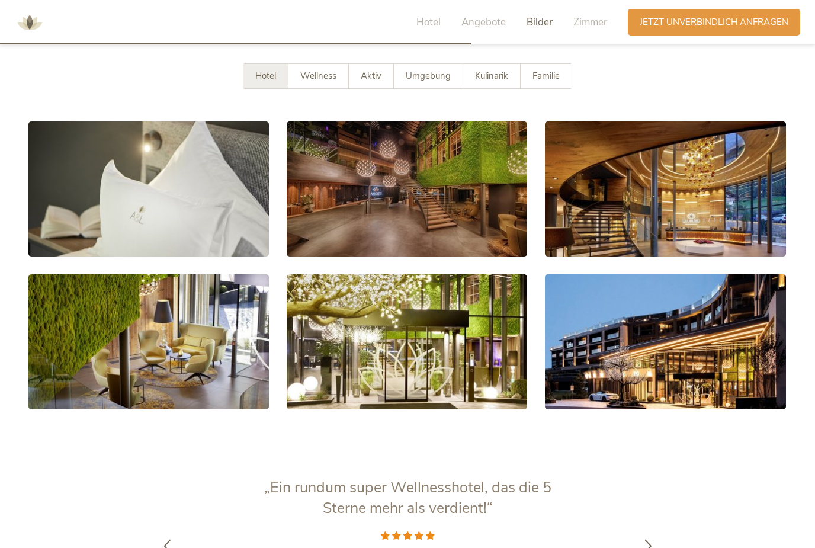
click at [473, 43] on div at bounding box center [407, 44] width 815 height 2
click at [500, 24] on span "Angebote" at bounding box center [483, 22] width 44 height 14
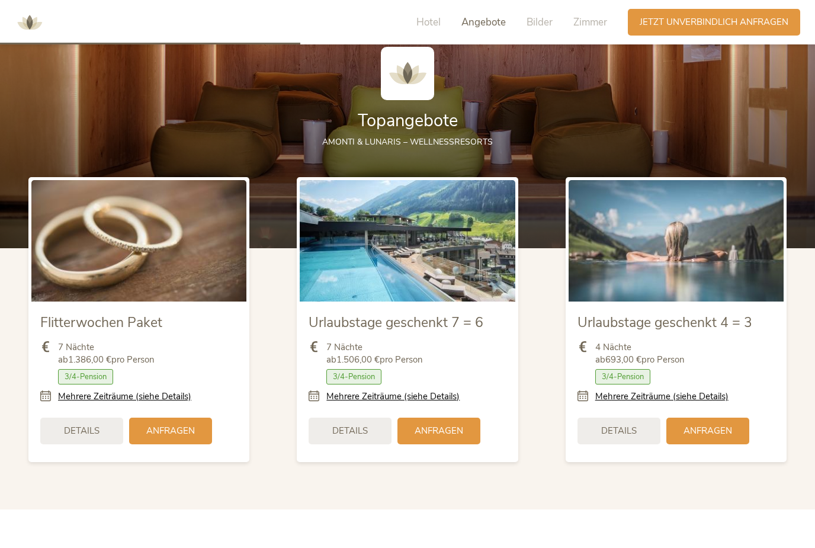
scroll to position [1408, 0]
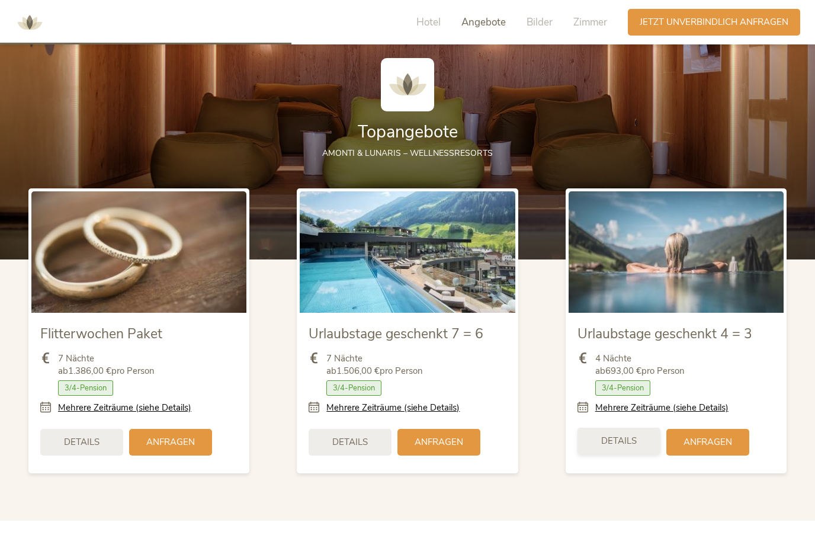
click at [623, 447] on span "Details" at bounding box center [619, 441] width 36 height 12
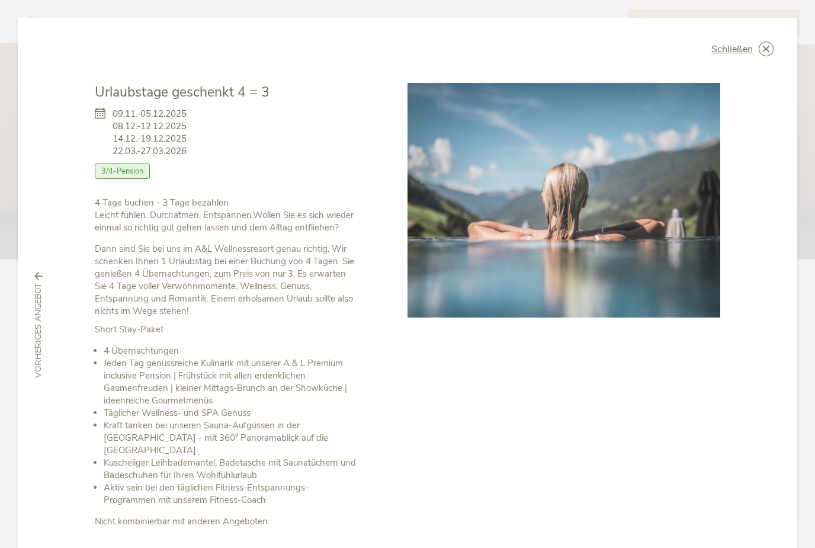
scroll to position [0, 0]
click at [770, 46] on icon at bounding box center [765, 48] width 15 height 15
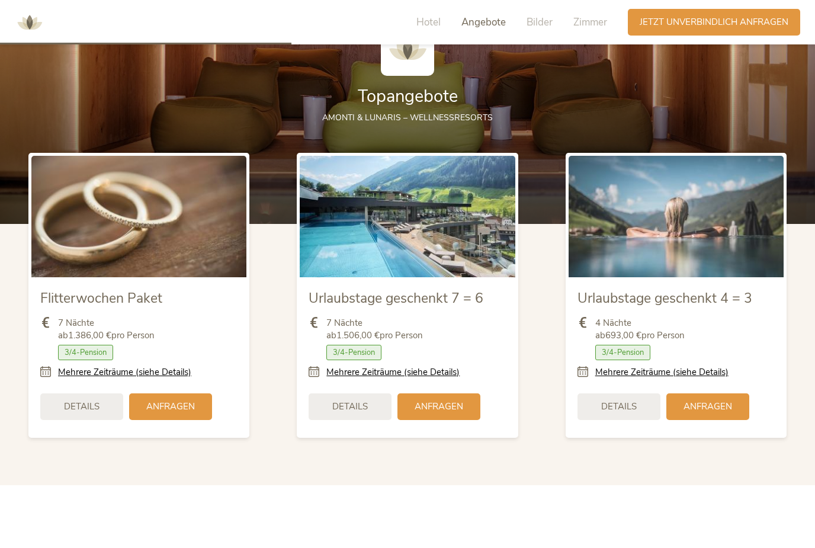
scroll to position [1446, 0]
